Goal: Check status: Check status

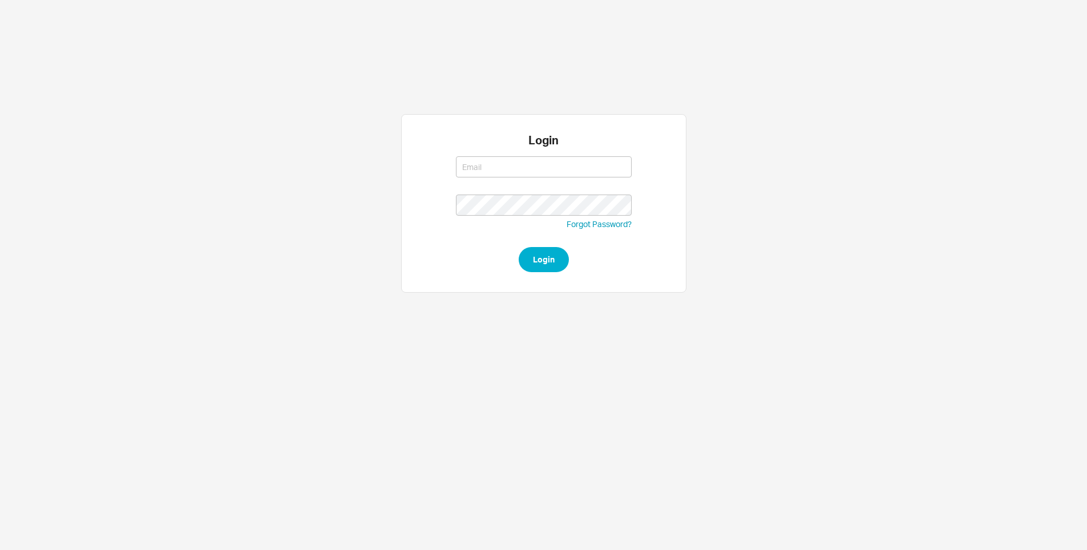
type input "[EMAIL_ADDRESS][DOMAIN_NAME]"
click at [546, 265] on button "Login" at bounding box center [544, 259] width 50 height 25
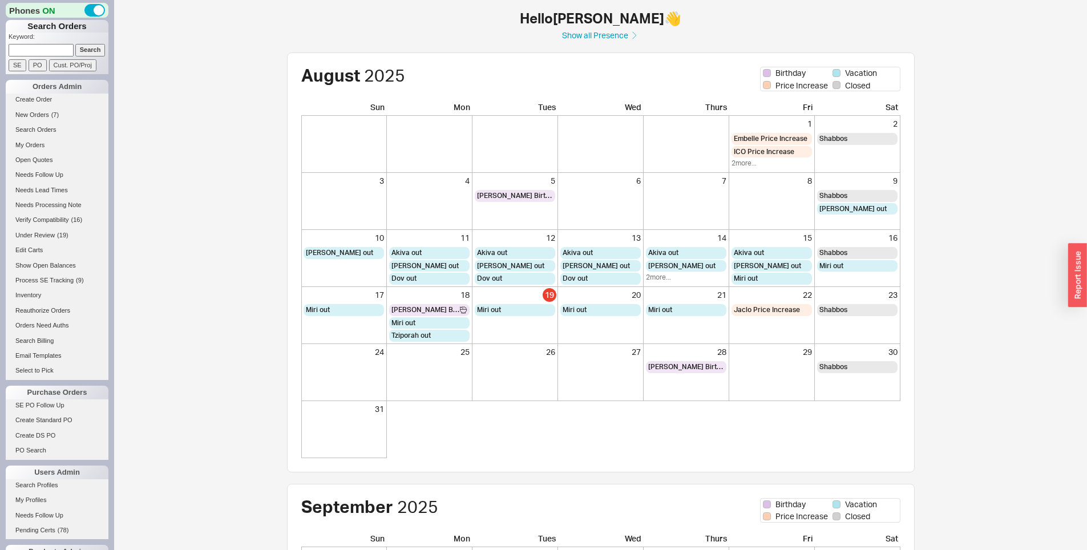
click at [46, 53] on input at bounding box center [41, 50] width 65 height 12
paste input "1068115"
type input "1068115"
click at [87, 53] on input "Search" at bounding box center [90, 50] width 30 height 12
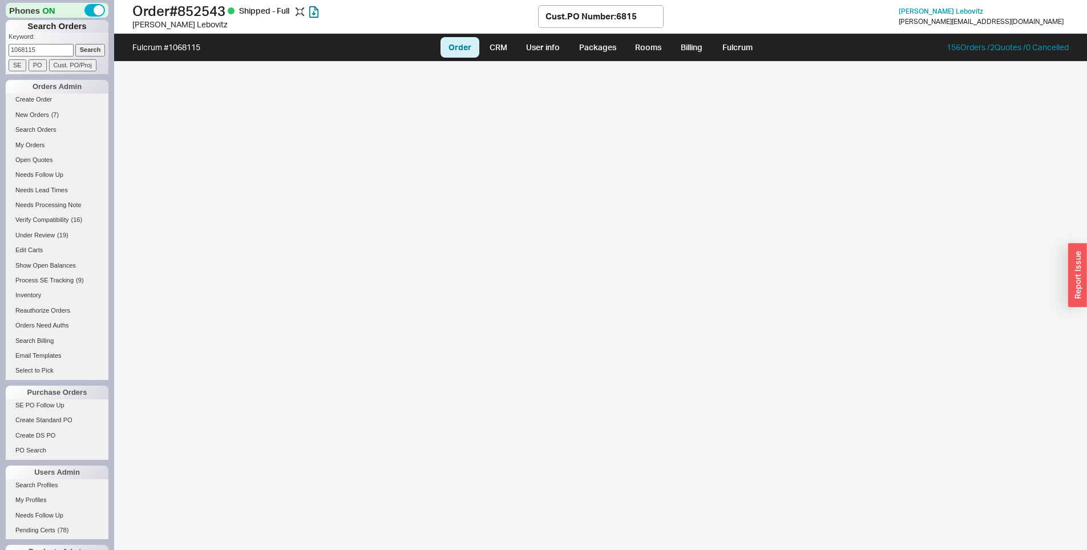
select select "LOW"
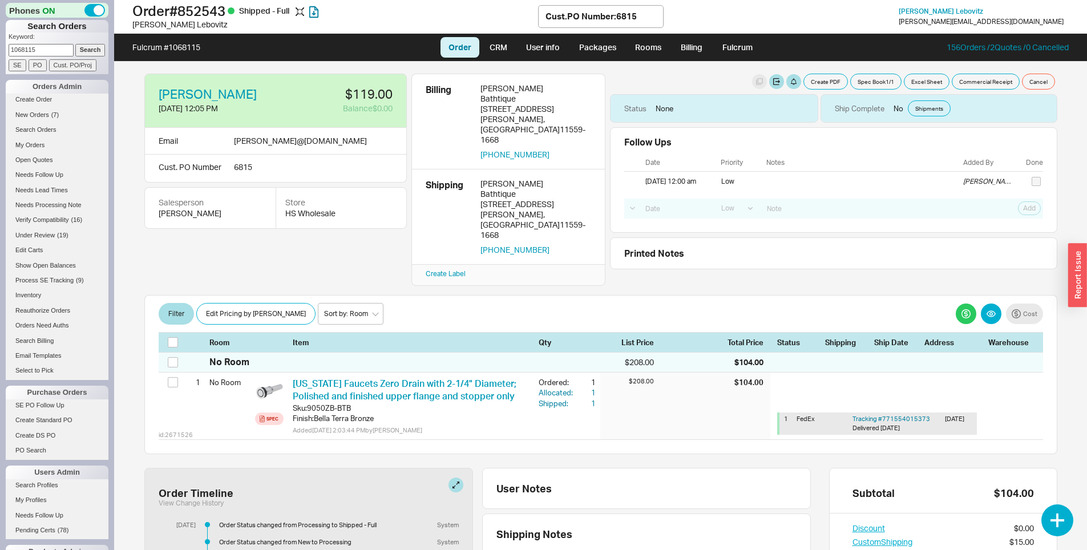
scroll to position [191, 0]
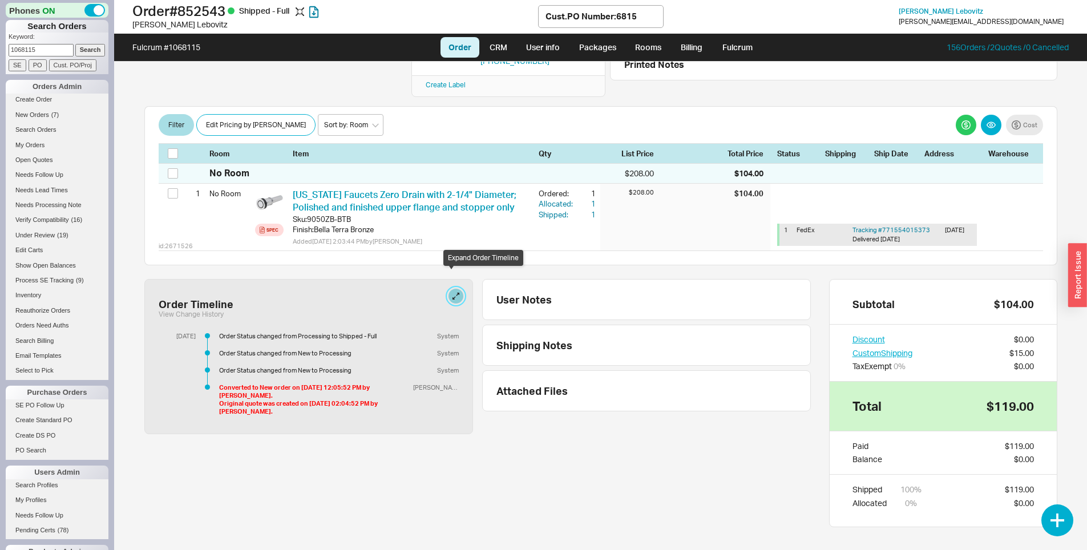
click at [453, 289] on button at bounding box center [456, 296] width 15 height 15
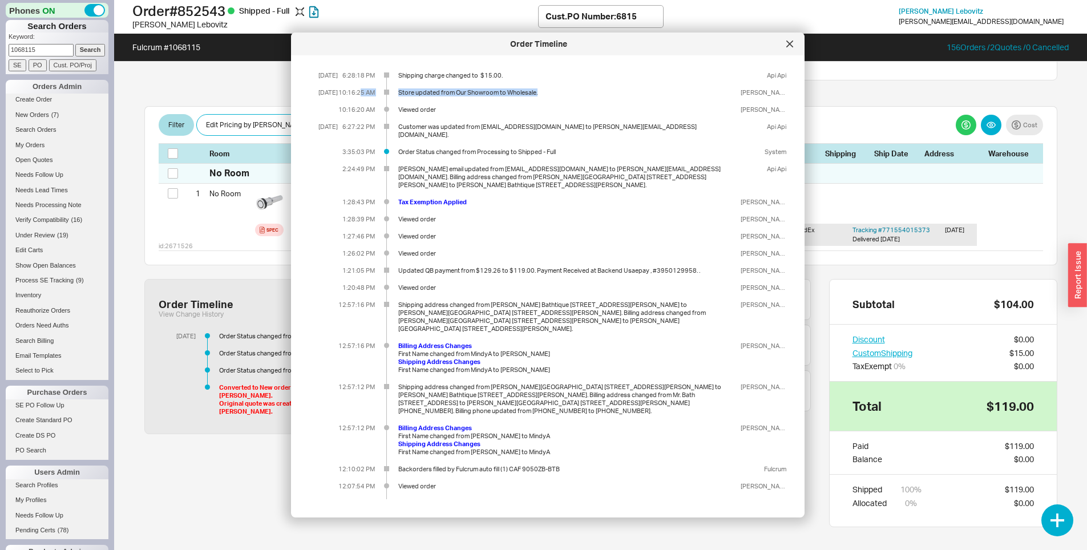
drag, startPoint x: 552, startPoint y: 96, endPoint x: 360, endPoint y: 96, distance: 192.9
click at [360, 96] on div "10:16:25 AM Store updated from Our Showroom to Wholesale. Miriam Abitbol" at bounding box center [562, 92] width 449 height 8
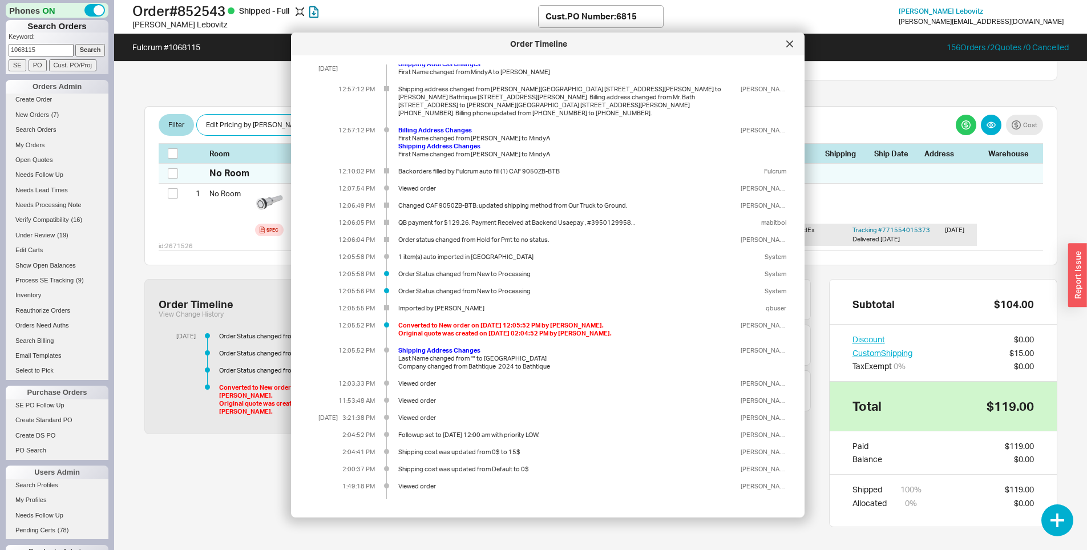
scroll to position [0, 0]
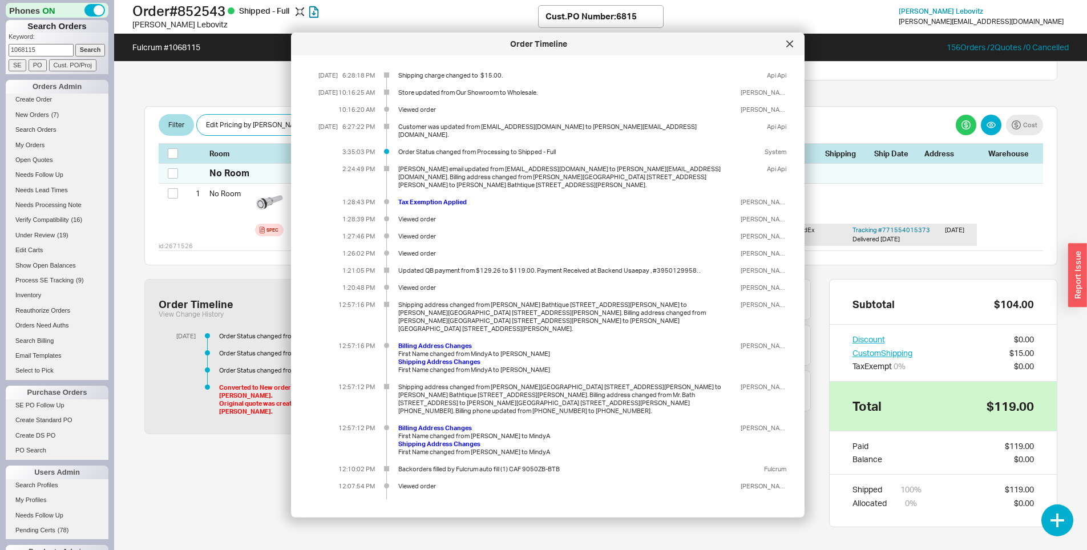
click at [536, 148] on div "Order Status changed from Processing to Shipped - Full" at bounding box center [567, 152] width 338 height 8
drag, startPoint x: 548, startPoint y: 96, endPoint x: 376, endPoint y: 91, distance: 172.4
click at [376, 91] on div "10:16:25 AM Store updated from Our Showroom to Wholesale. Miriam Abitbol" at bounding box center [562, 92] width 449 height 8
